Goal: Task Accomplishment & Management: Use online tool/utility

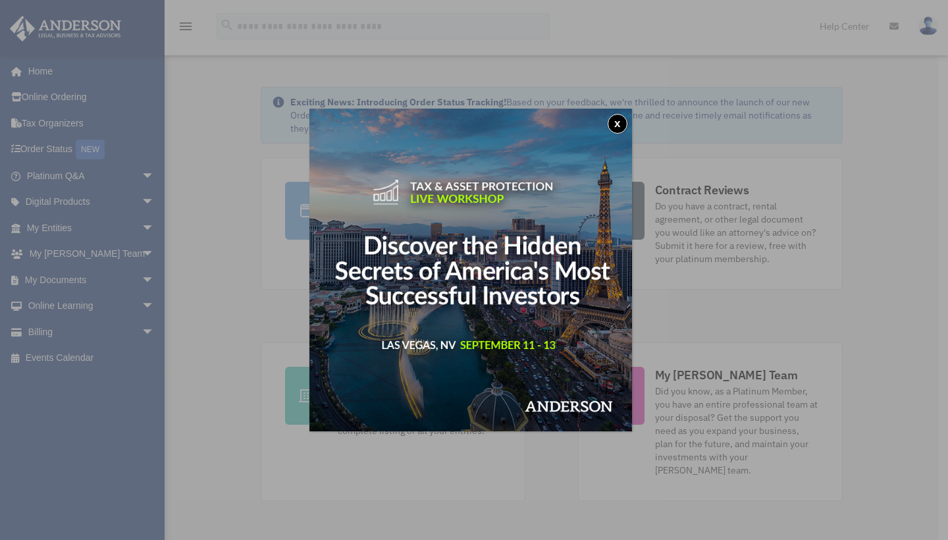
click at [623, 122] on button "x" at bounding box center [618, 124] width 20 height 20
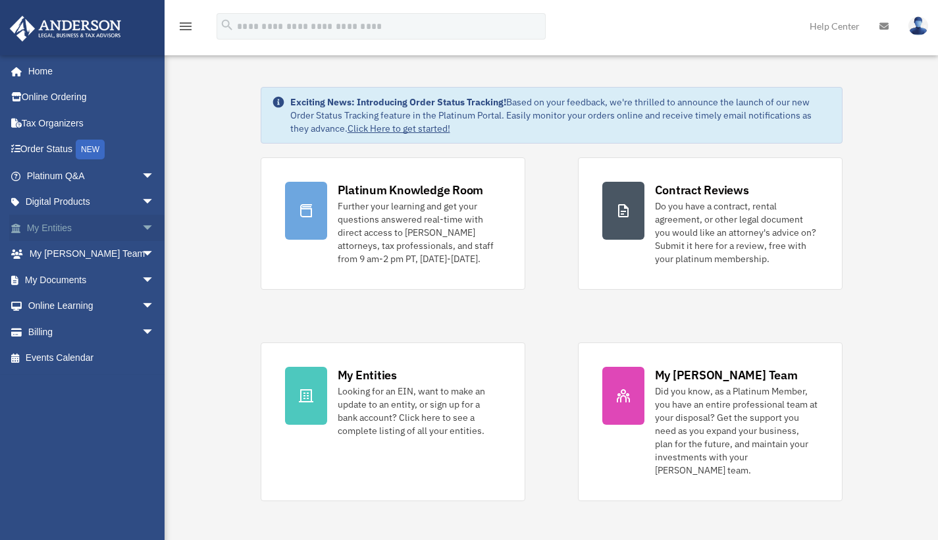
click at [142, 223] on span "arrow_drop_down" at bounding box center [155, 228] width 26 height 27
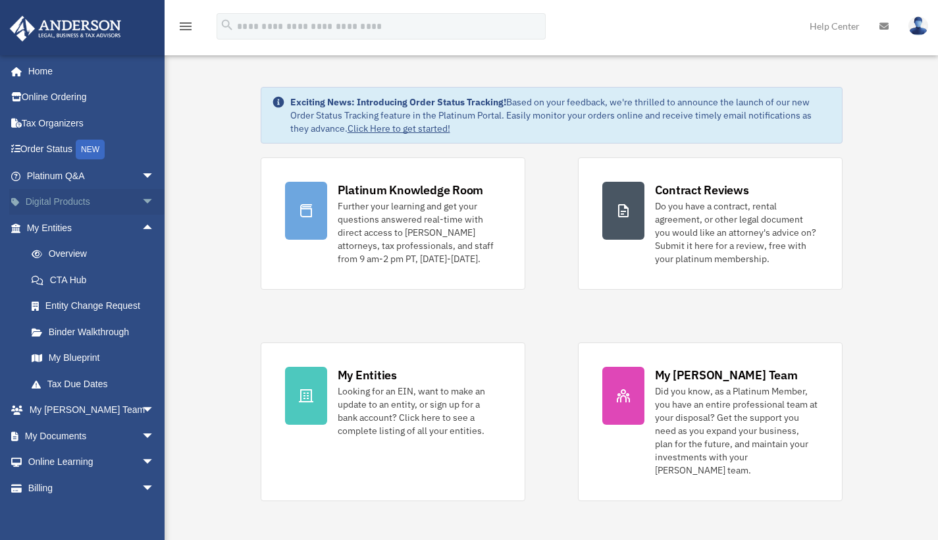
click at [142, 198] on span "arrow_drop_down" at bounding box center [155, 202] width 26 height 27
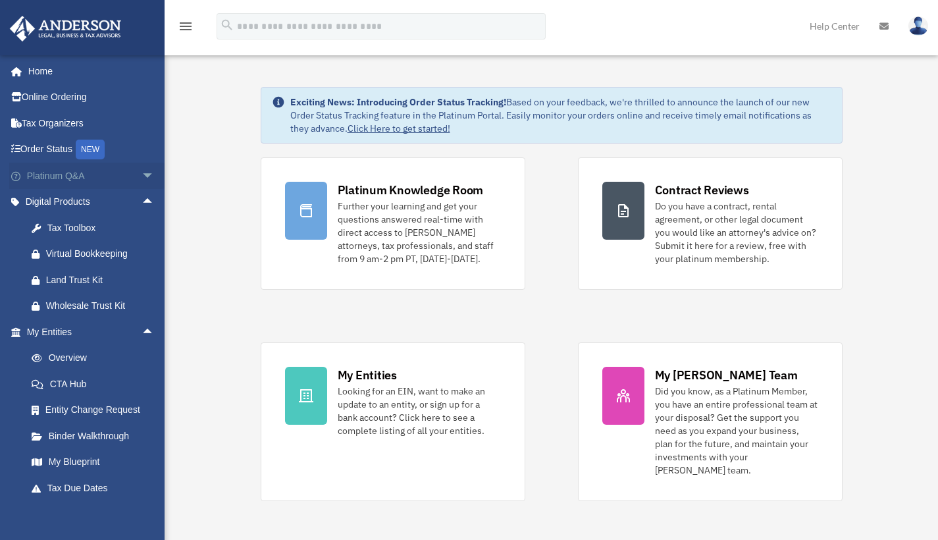
click at [142, 172] on span "arrow_drop_down" at bounding box center [155, 176] width 26 height 27
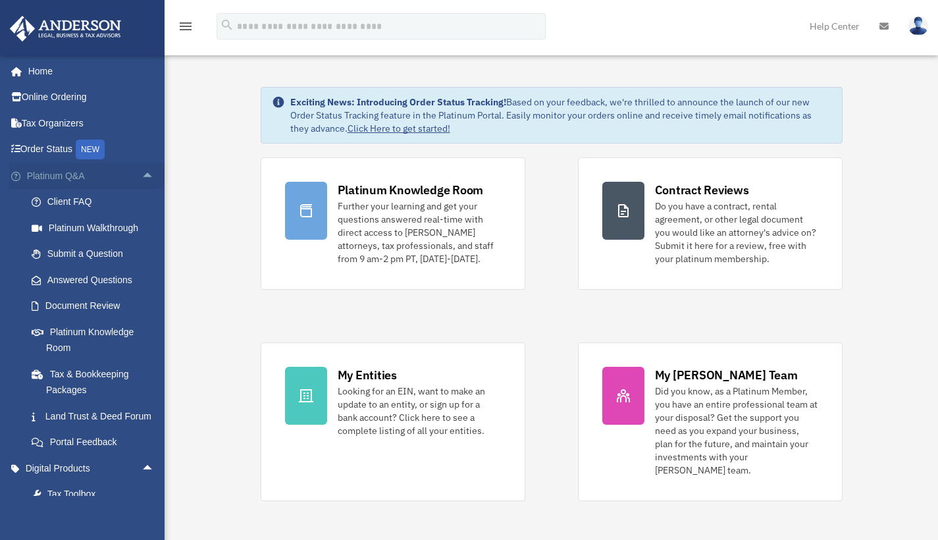
click at [142, 171] on span "arrow_drop_up" at bounding box center [155, 176] width 26 height 27
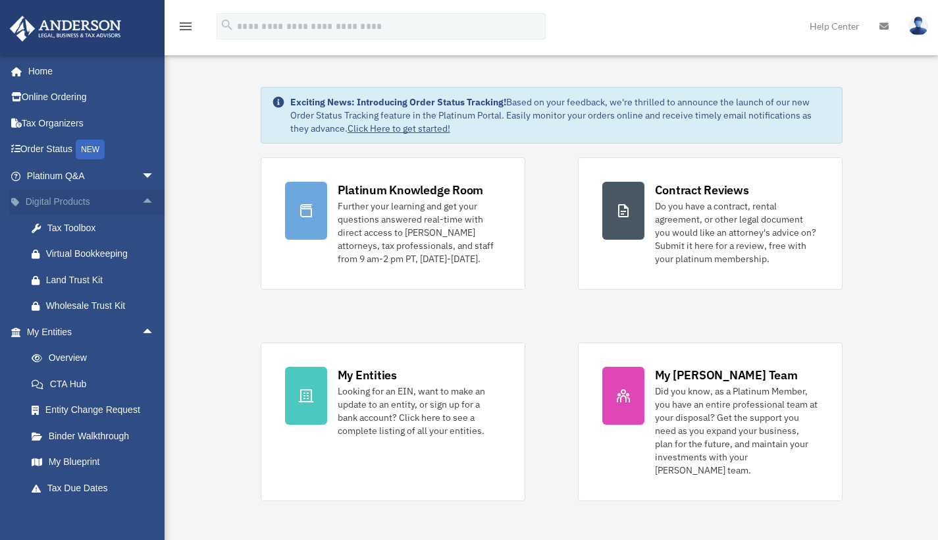
click at [142, 199] on span "arrow_drop_up" at bounding box center [155, 202] width 26 height 27
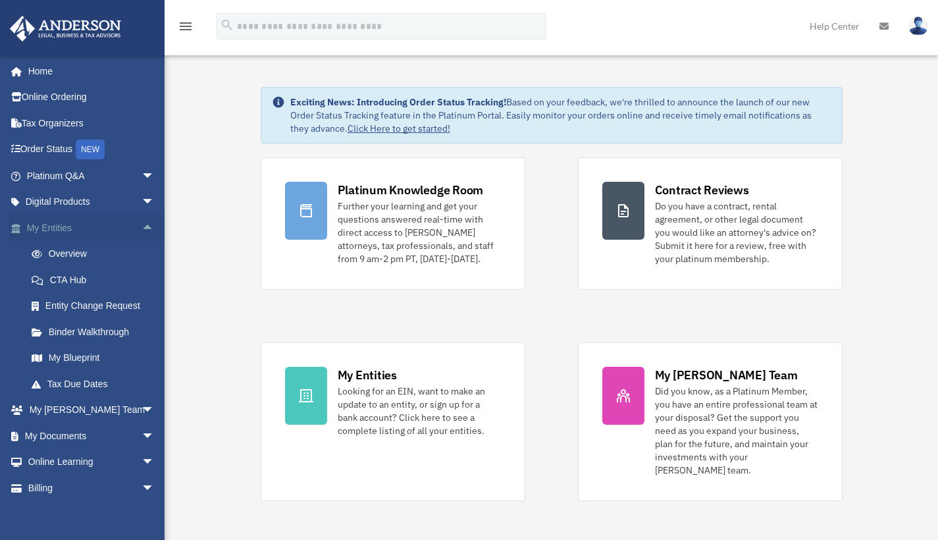
click at [142, 224] on span "arrow_drop_up" at bounding box center [155, 228] width 26 height 27
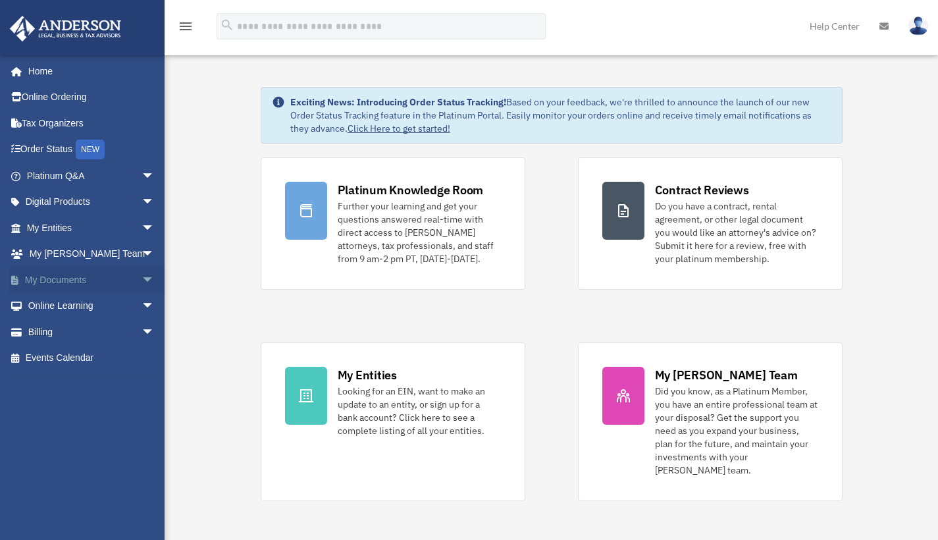
click at [142, 274] on span "arrow_drop_down" at bounding box center [155, 280] width 26 height 27
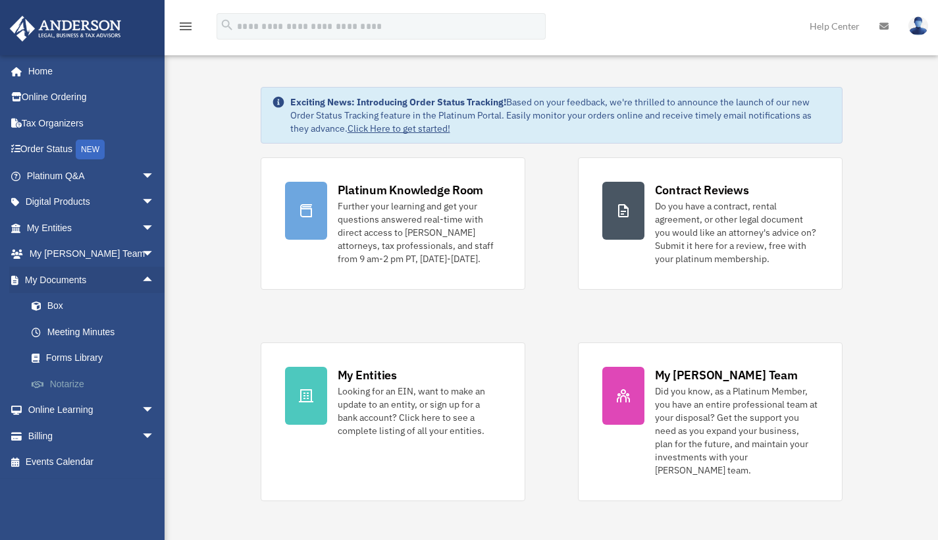
click at [68, 379] on link "Notarize" at bounding box center [96, 384] width 156 height 26
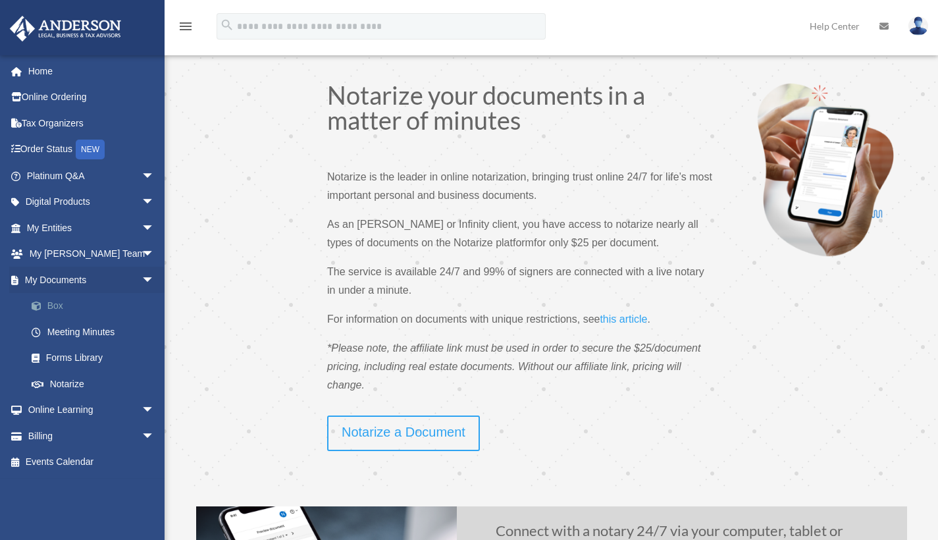
click at [54, 300] on link "Box" at bounding box center [96, 306] width 156 height 26
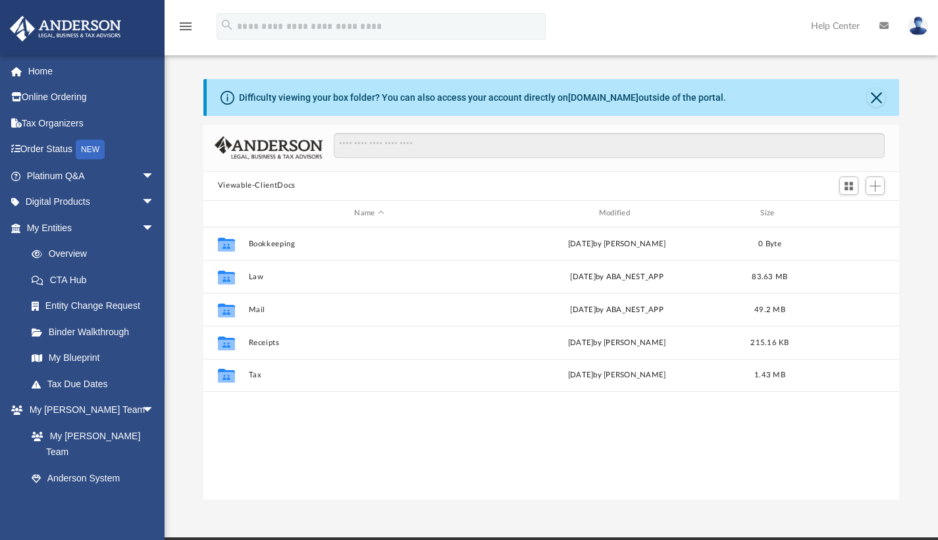
scroll to position [11, 11]
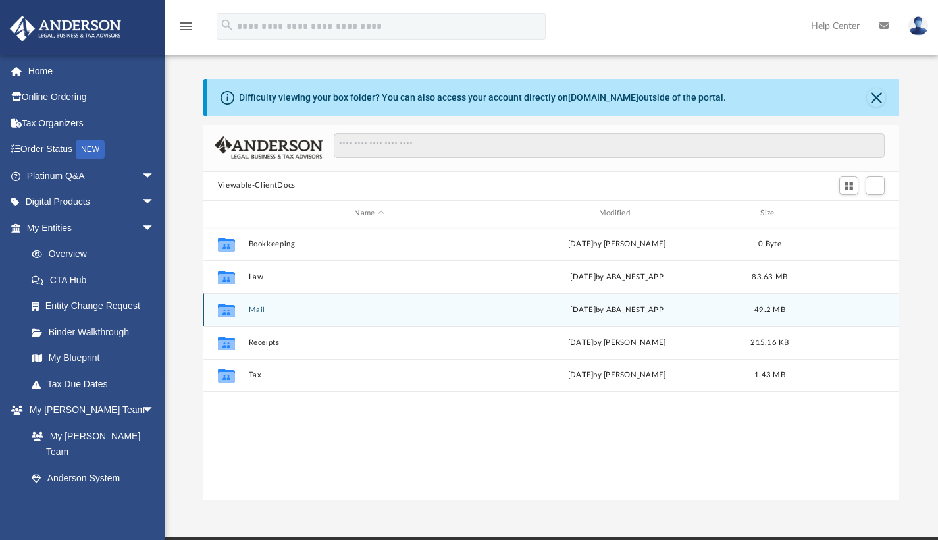
click at [264, 305] on button "Mail" at bounding box center [369, 309] width 242 height 9
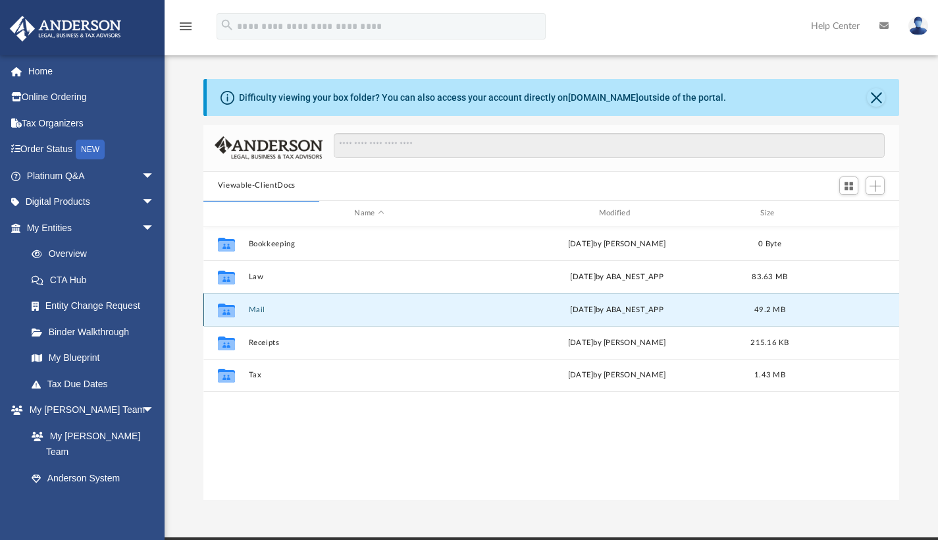
click at [260, 307] on button "Mail" at bounding box center [369, 309] width 242 height 9
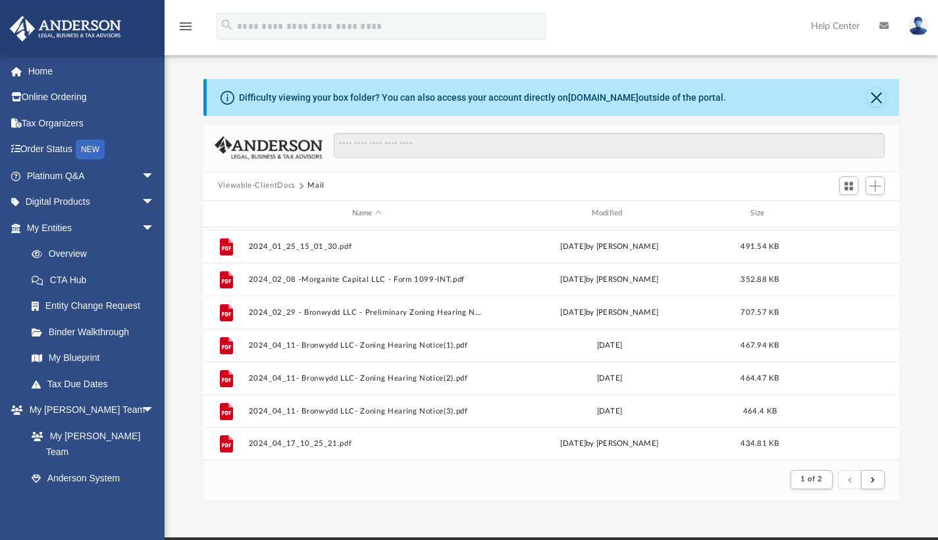
scroll to position [1413, 0]
click at [850, 184] on span "Switch to Grid View" at bounding box center [848, 185] width 11 height 11
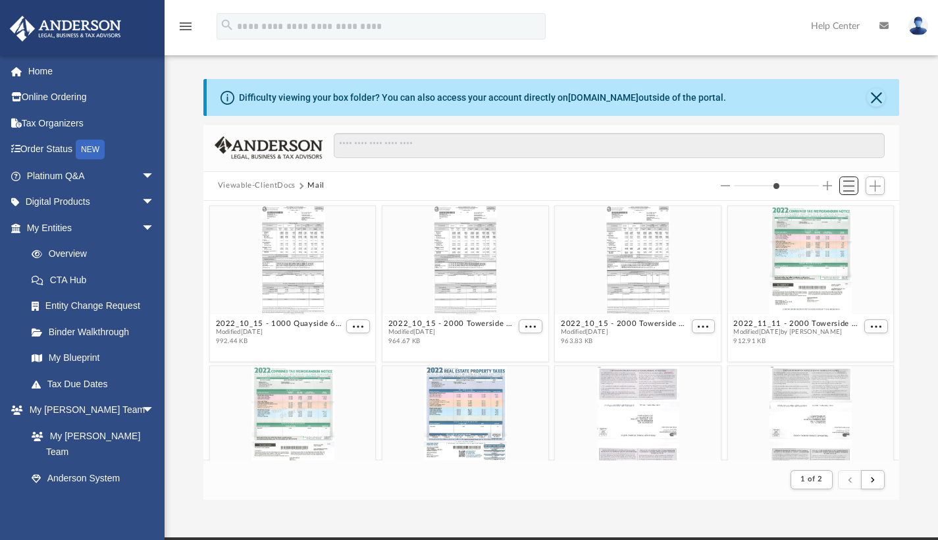
scroll to position [249, 686]
click at [850, 184] on span "Switch to List View" at bounding box center [848, 185] width 11 height 11
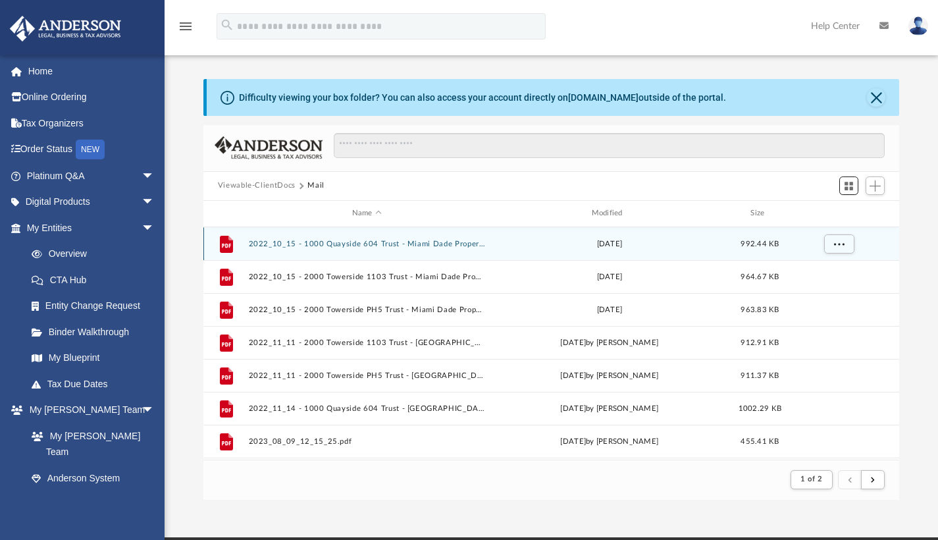
scroll to position [0, 0]
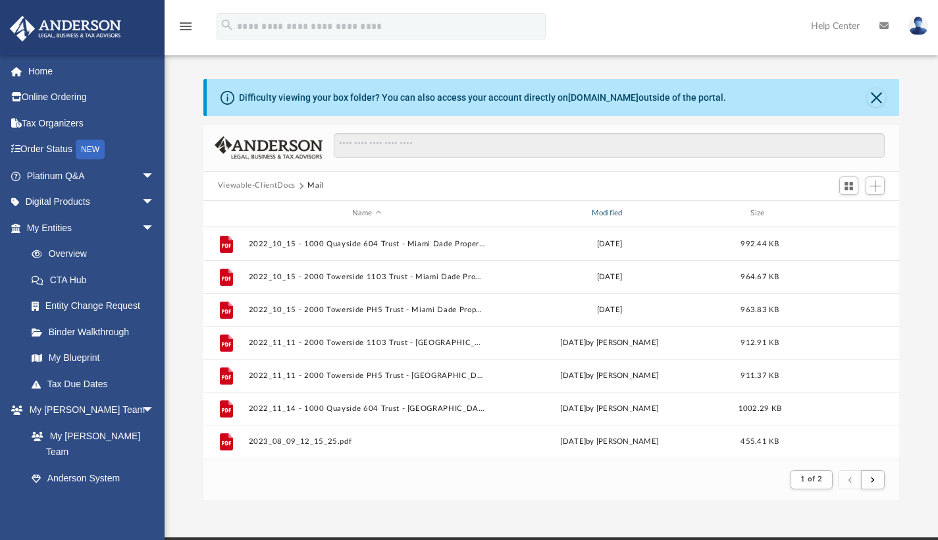
click at [606, 210] on div "Modified" at bounding box center [608, 213] width 237 height 12
click at [605, 213] on div "Modified" at bounding box center [608, 213] width 237 height 12
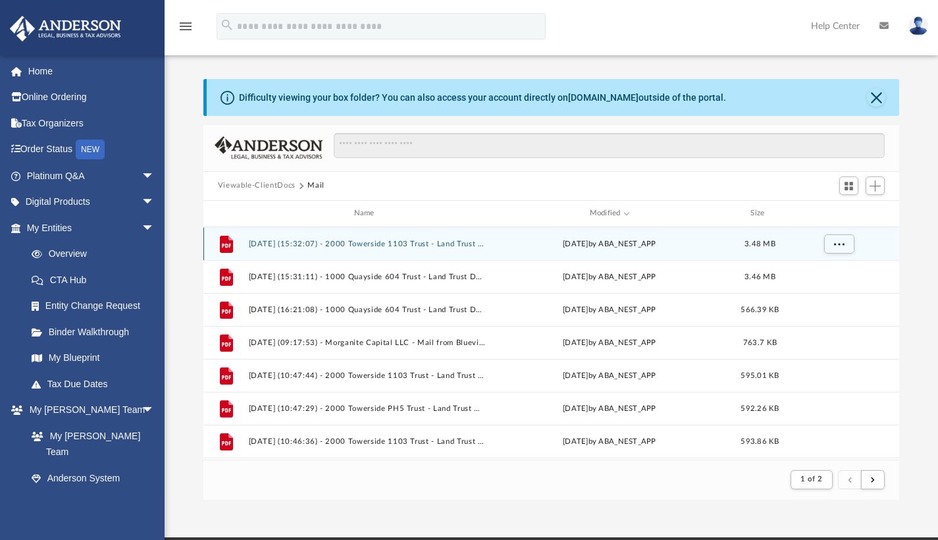
click at [304, 247] on button "[DATE] (15:32:07) - 2000 Towerside 1103 Trust - Land Trust Documents.pdf" at bounding box center [366, 243] width 237 height 9
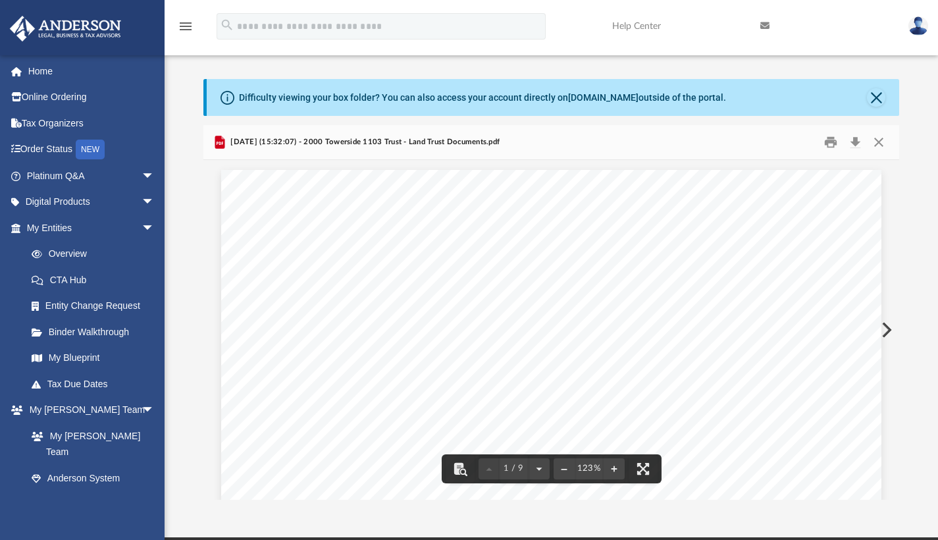
click at [884, 322] on button "Preview" at bounding box center [885, 329] width 29 height 37
click at [884, 332] on button "Preview" at bounding box center [885, 329] width 29 height 37
click at [884, 144] on button "Close" at bounding box center [879, 142] width 24 height 20
